Goal: Transaction & Acquisition: Purchase product/service

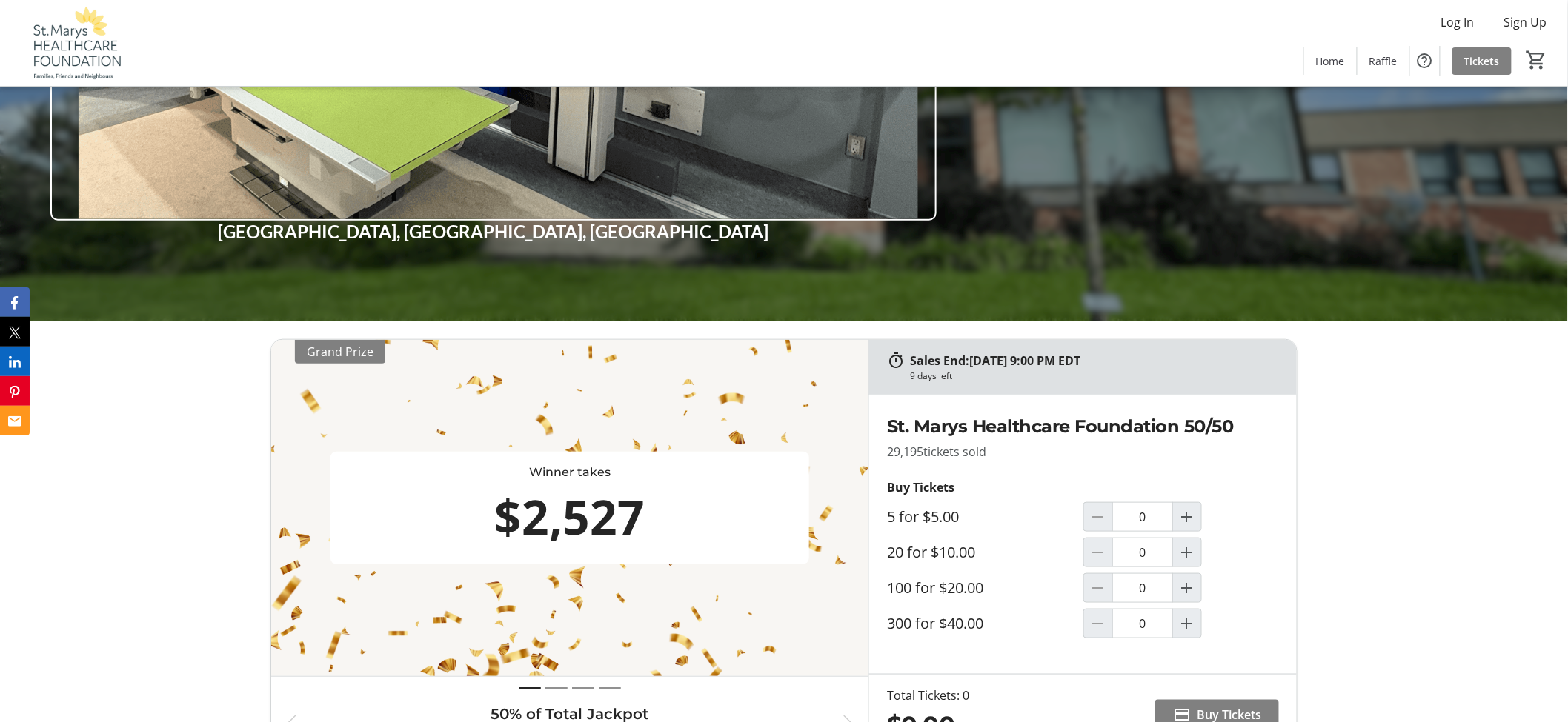
scroll to position [412, 0]
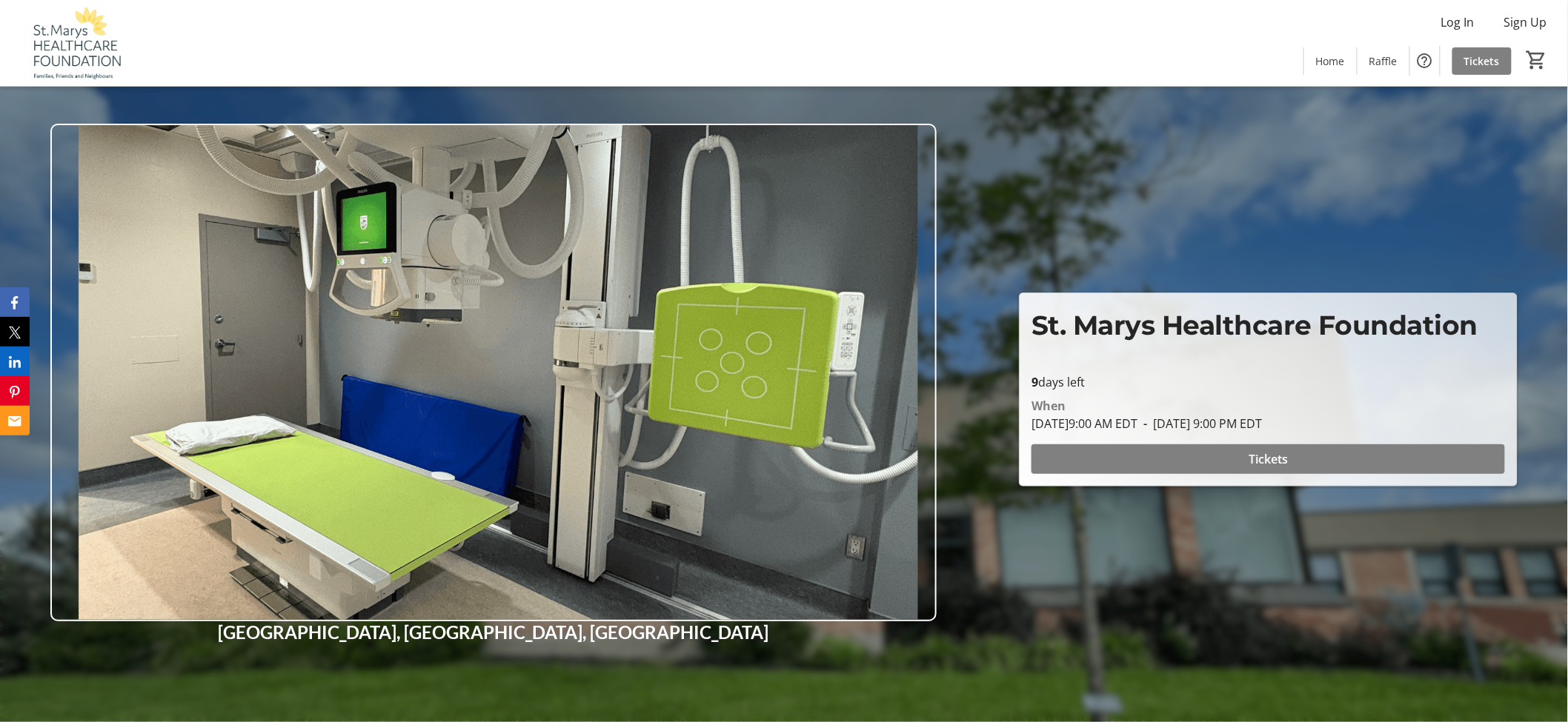
click at [526, 31] on div "Log In Sign Up Home Raffle Tickets 0" at bounding box center [784, 42] width 1568 height 85
